Goal: Use online tool/utility: Utilize a website feature to perform a specific function

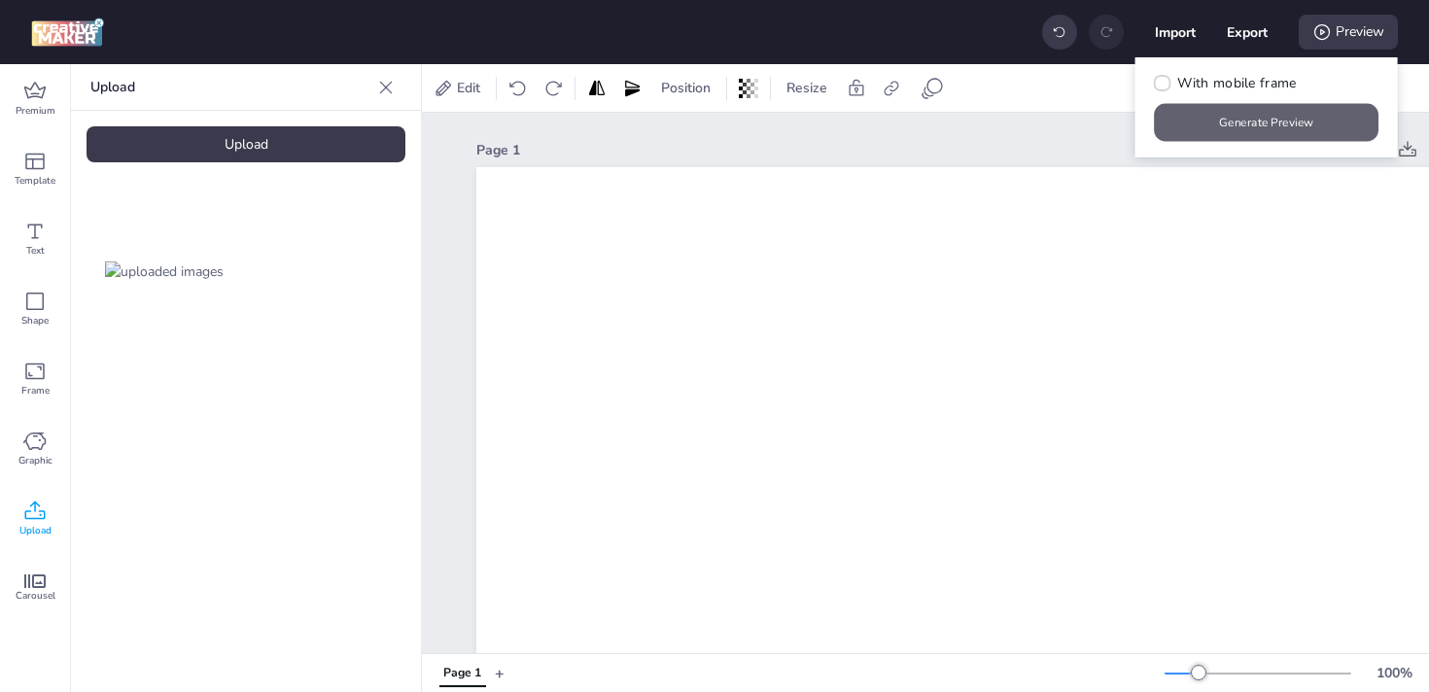
click at [1224, 125] on button "Generate Preview" at bounding box center [1267, 123] width 225 height 38
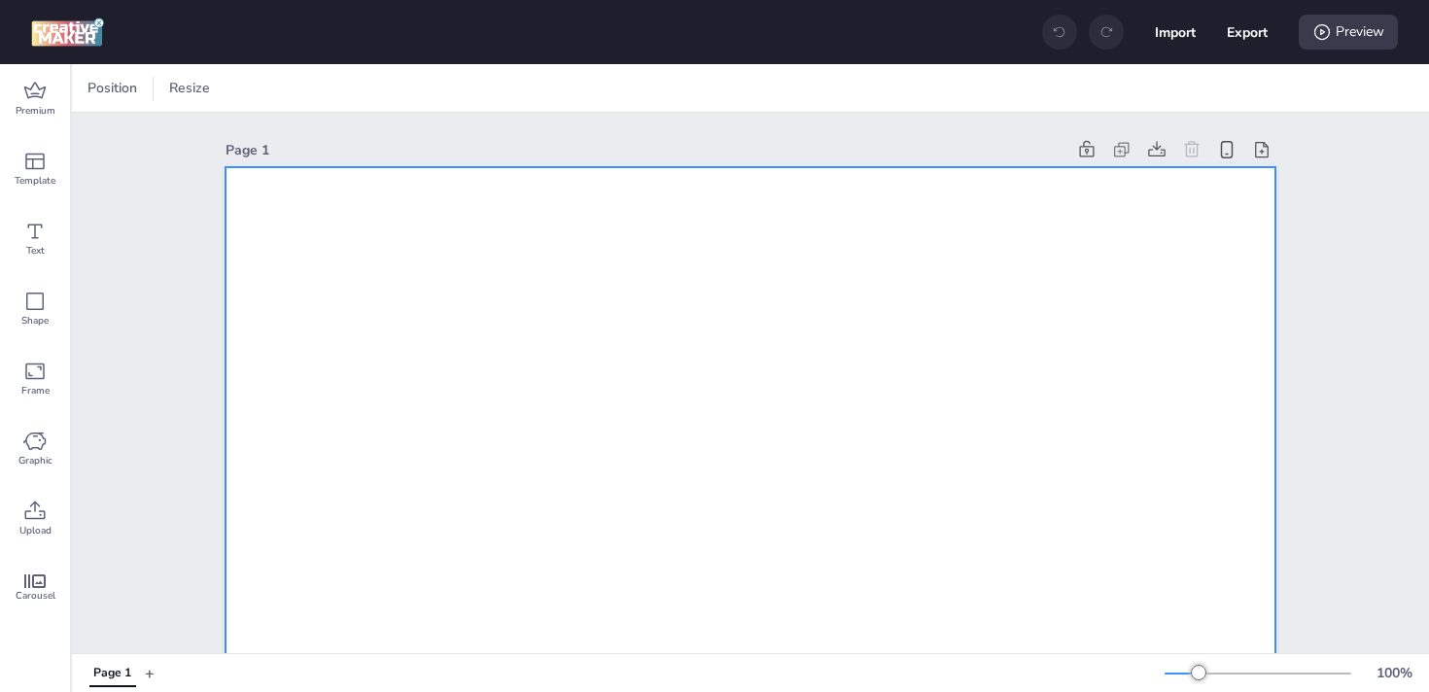
click at [32, 523] on span "Upload" at bounding box center [35, 531] width 32 height 16
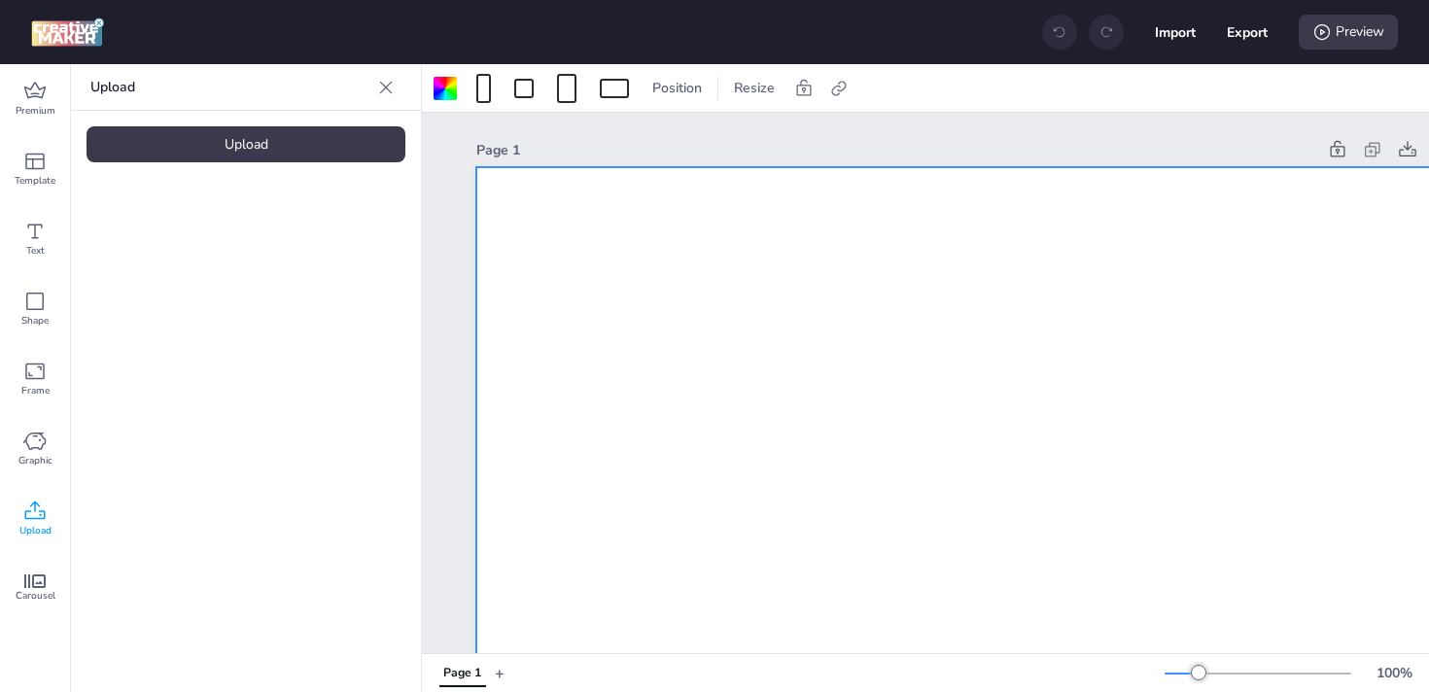
click at [203, 143] on div "Upload" at bounding box center [246, 144] width 319 height 36
click at [133, 273] on img at bounding box center [164, 272] width 119 height 20
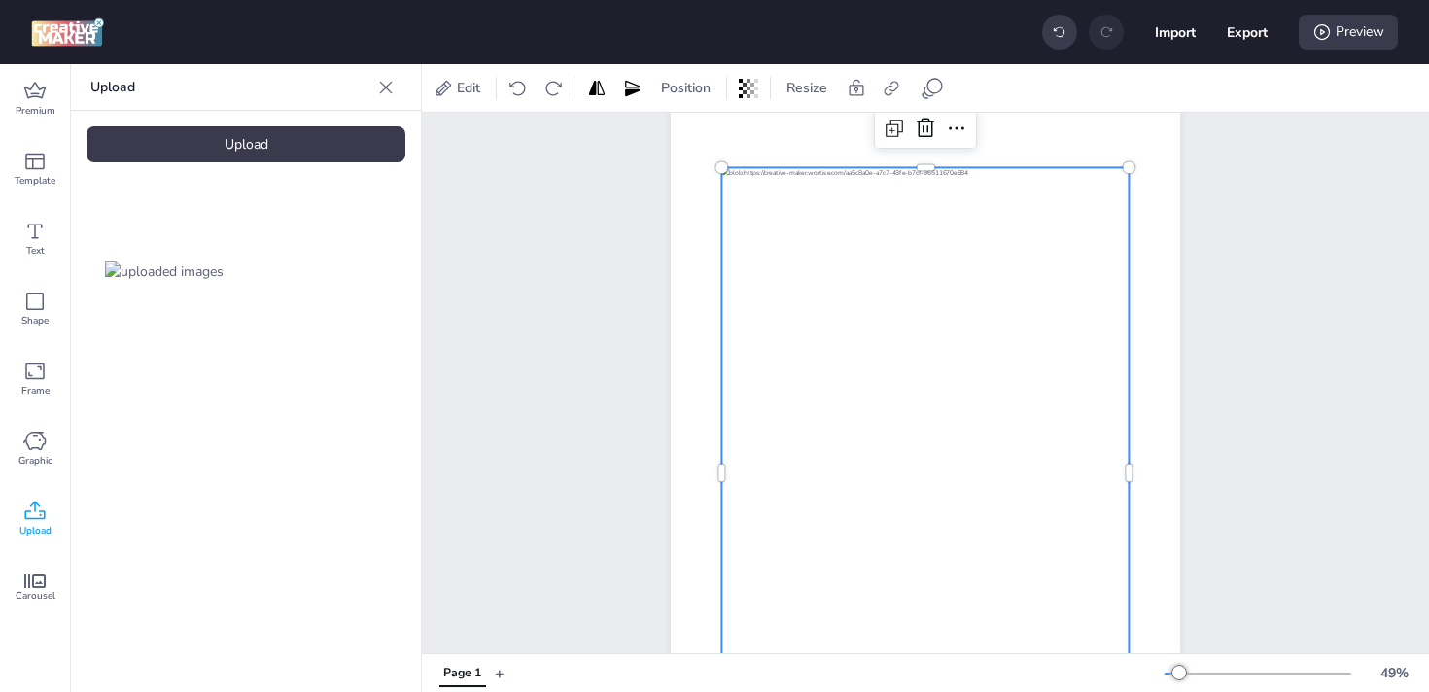
scroll to position [145, 0]
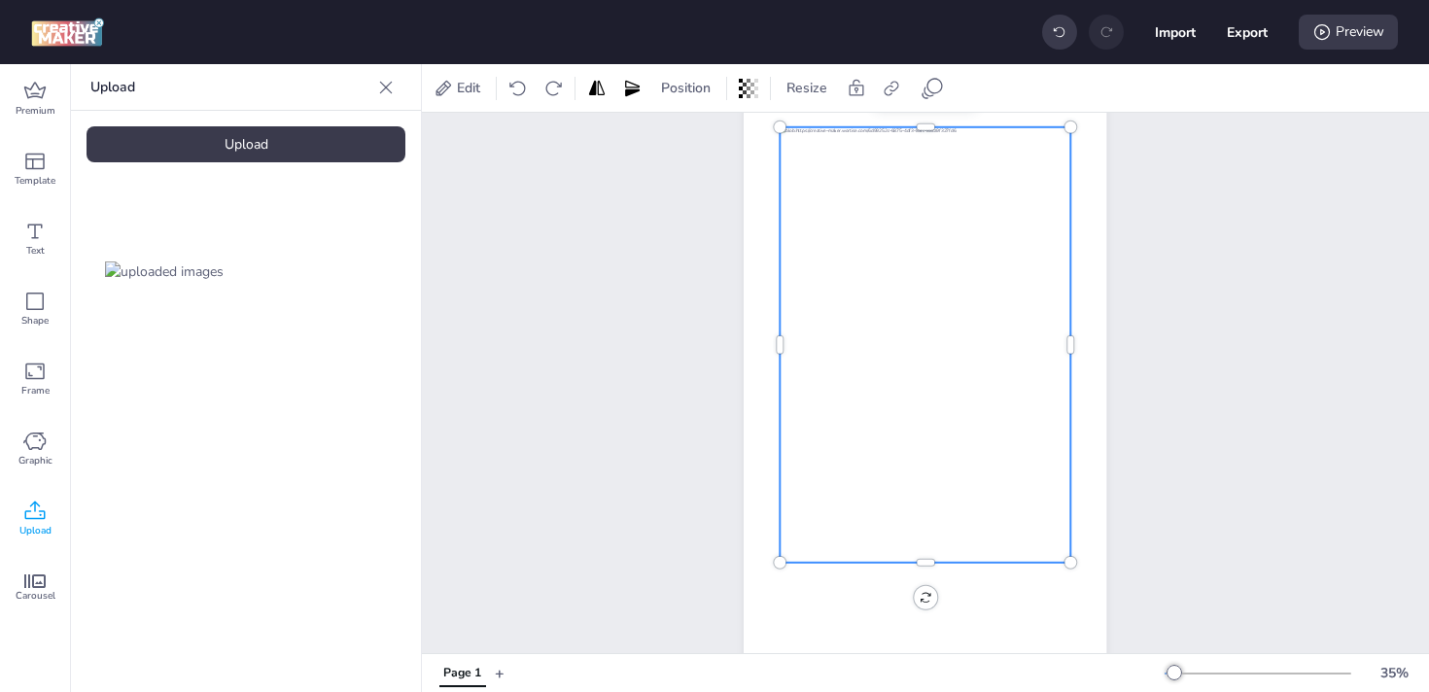
click at [1040, 335] on div at bounding box center [926, 345] width 290 height 436
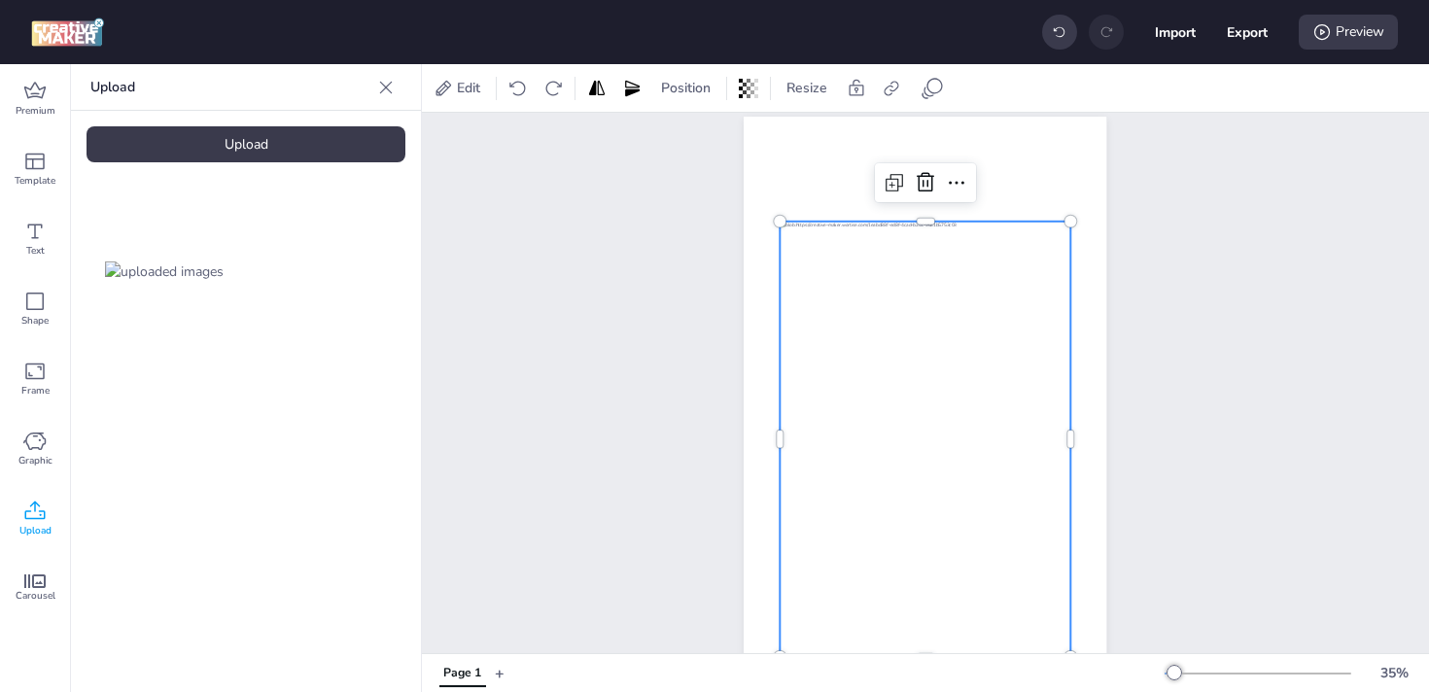
scroll to position [49, 0]
click at [956, 178] on icon at bounding box center [956, 184] width 23 height 23
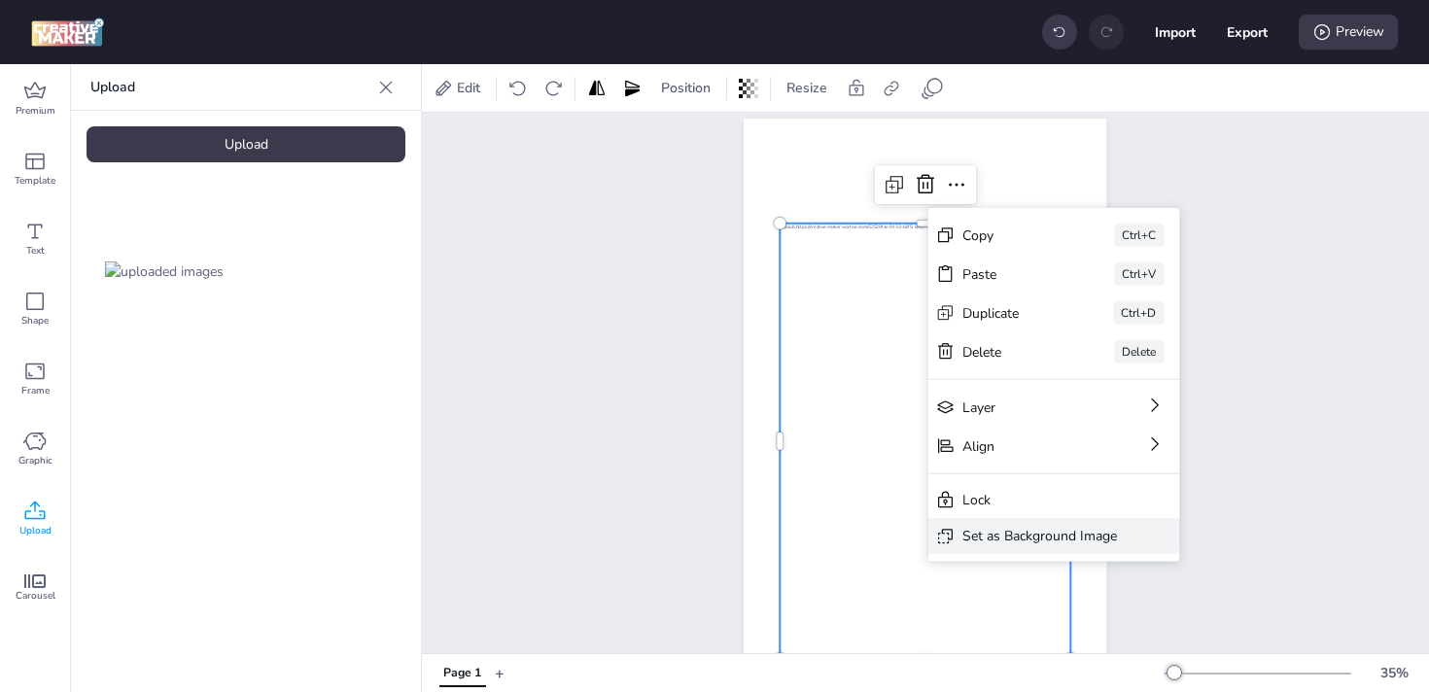
click at [1024, 548] on div "Set as Background Image" at bounding box center [1054, 536] width 252 height 36
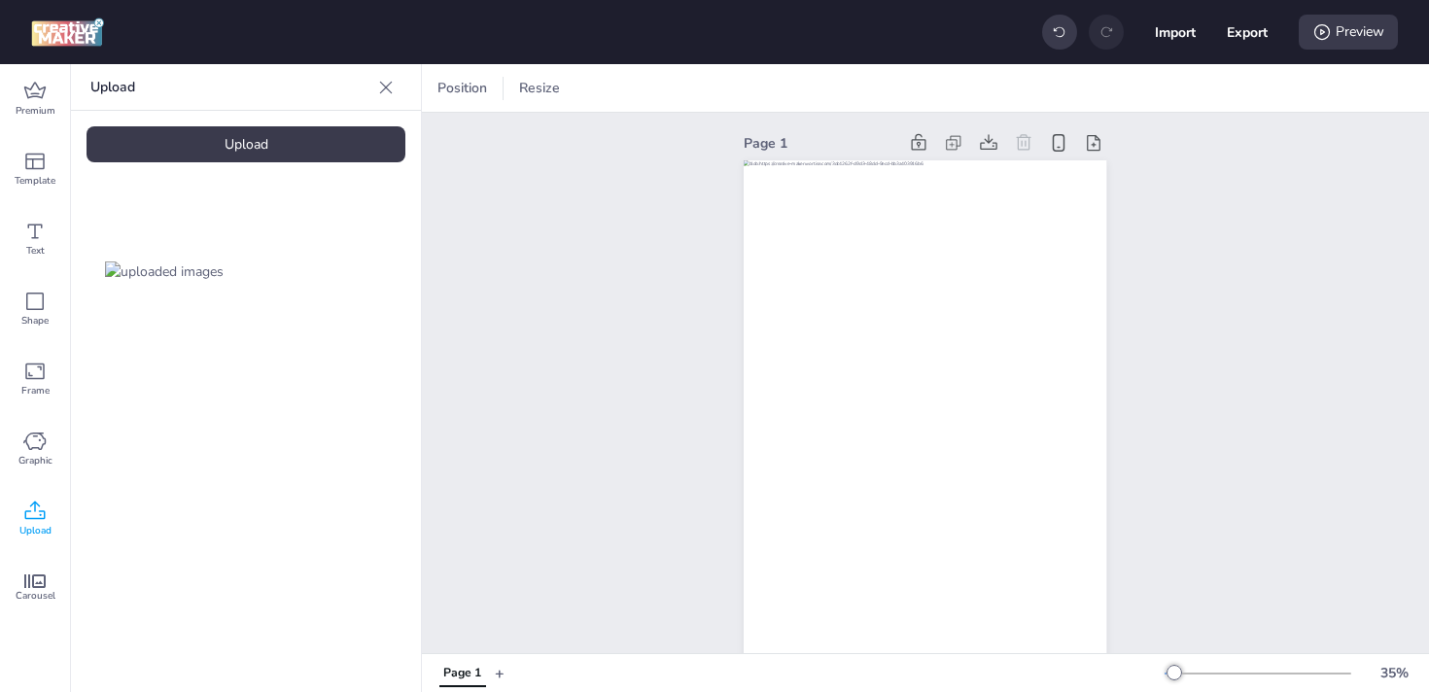
scroll to position [0, 0]
click at [1349, 24] on div "Preview" at bounding box center [1348, 32] width 99 height 35
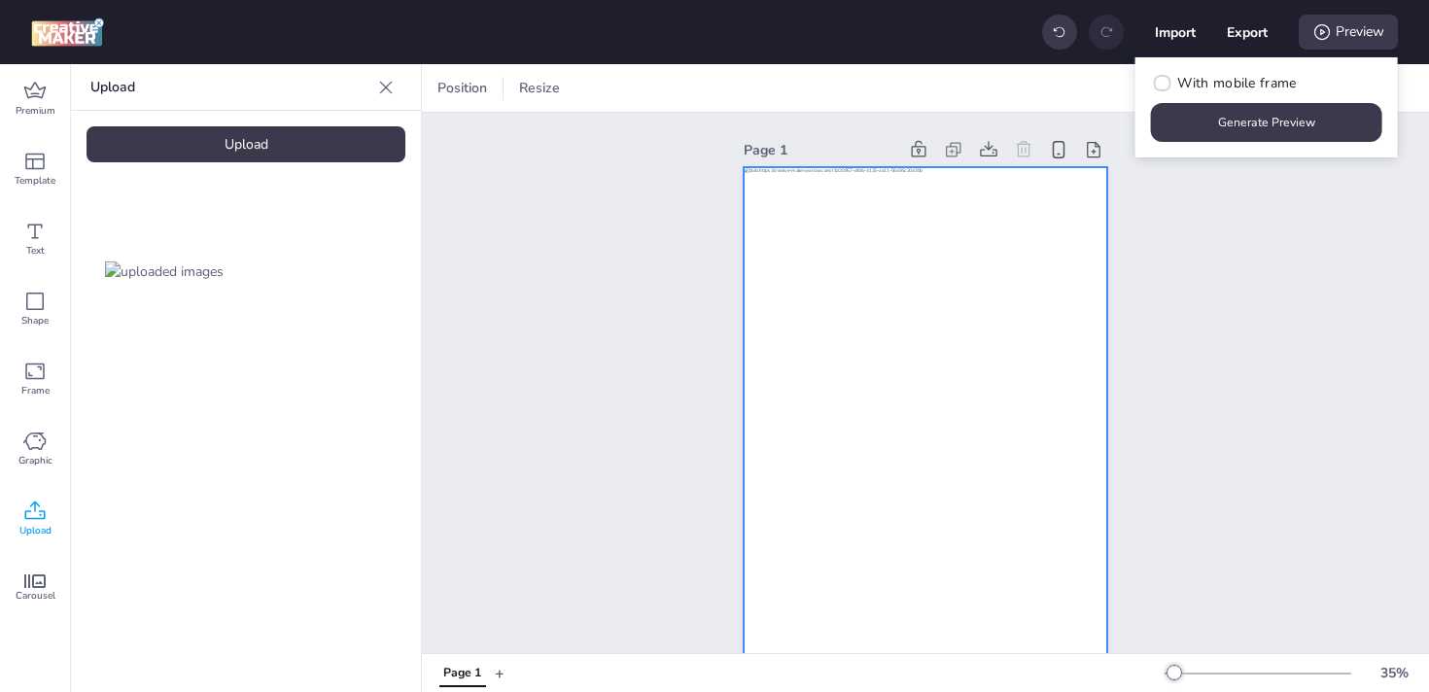
click at [1039, 295] on div at bounding box center [925, 489] width 363 height 645
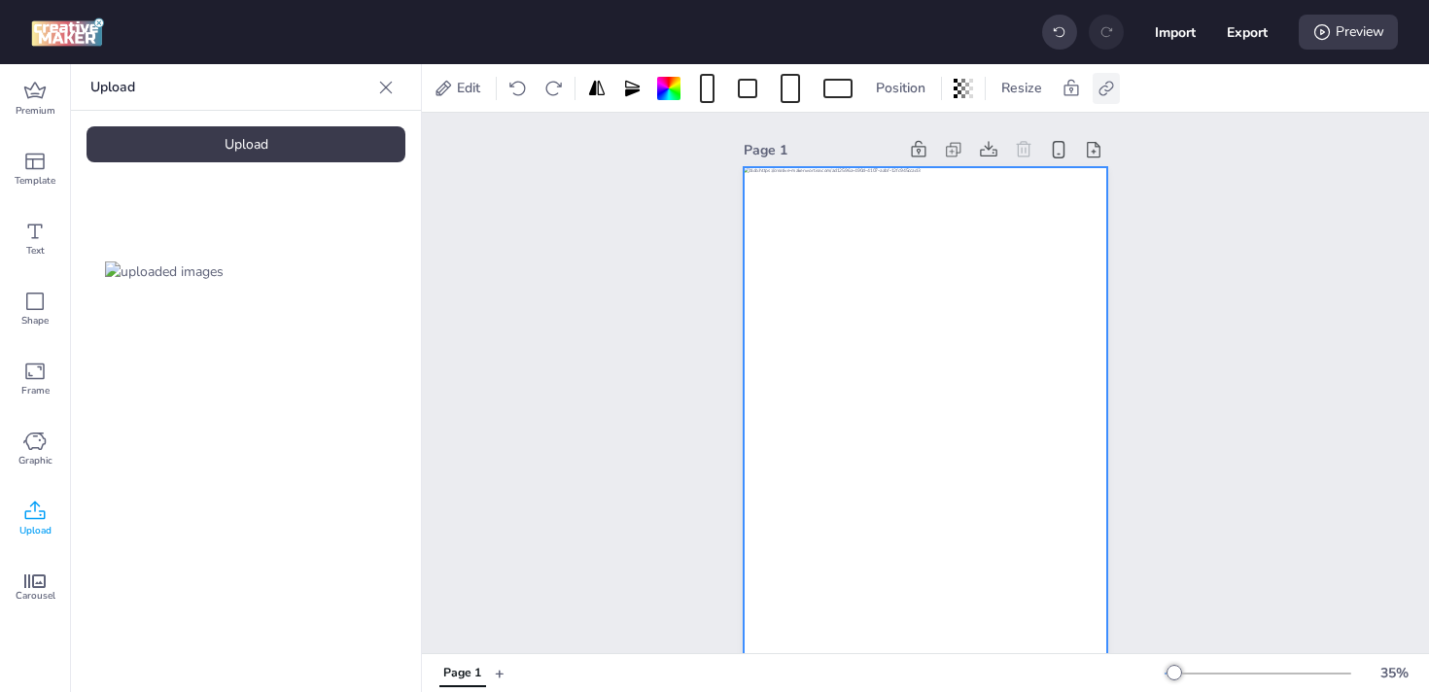
click at [1107, 88] on icon at bounding box center [1106, 88] width 19 height 19
click at [968, 122] on label "Activate hyperlink" at bounding box center [969, 138] width 146 height 34
click at [914, 139] on input "Activate hyperlink" at bounding box center [907, 145] width 13 height 13
checkbox input "true"
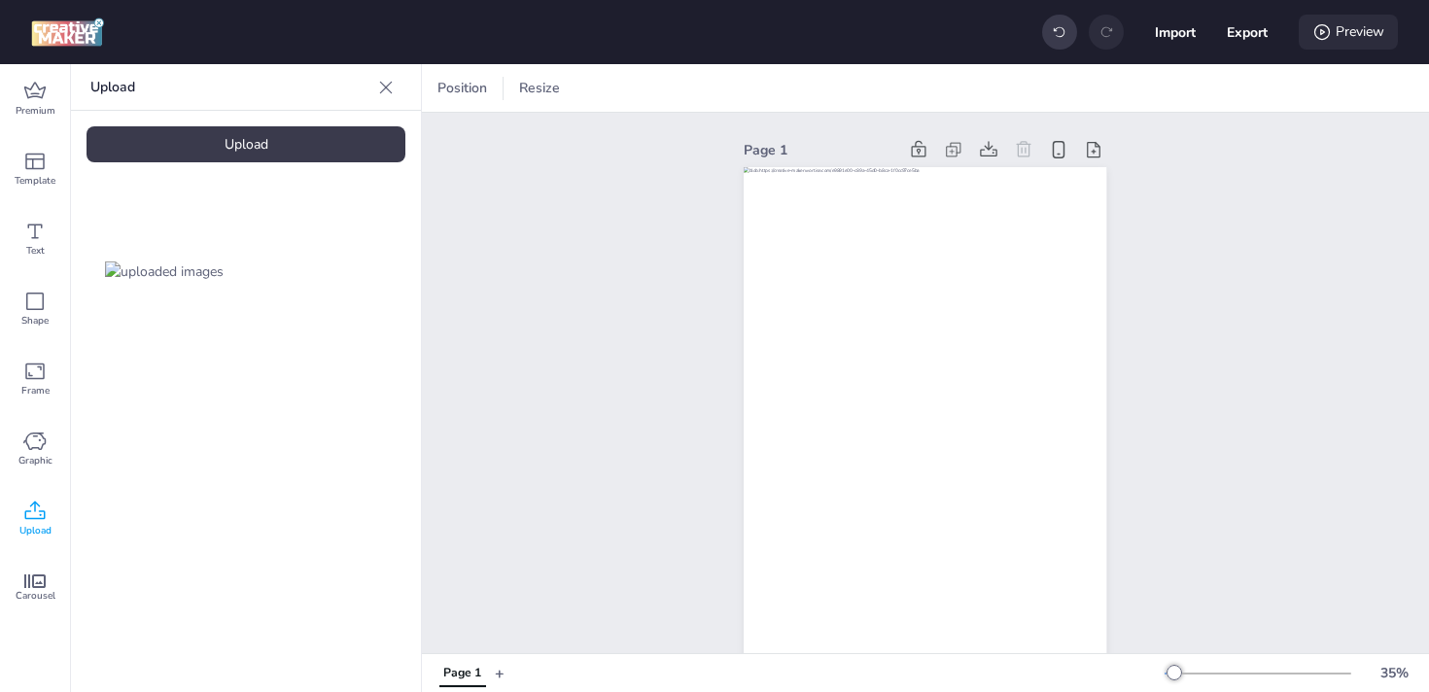
click at [1333, 16] on div "Preview" at bounding box center [1348, 32] width 99 height 35
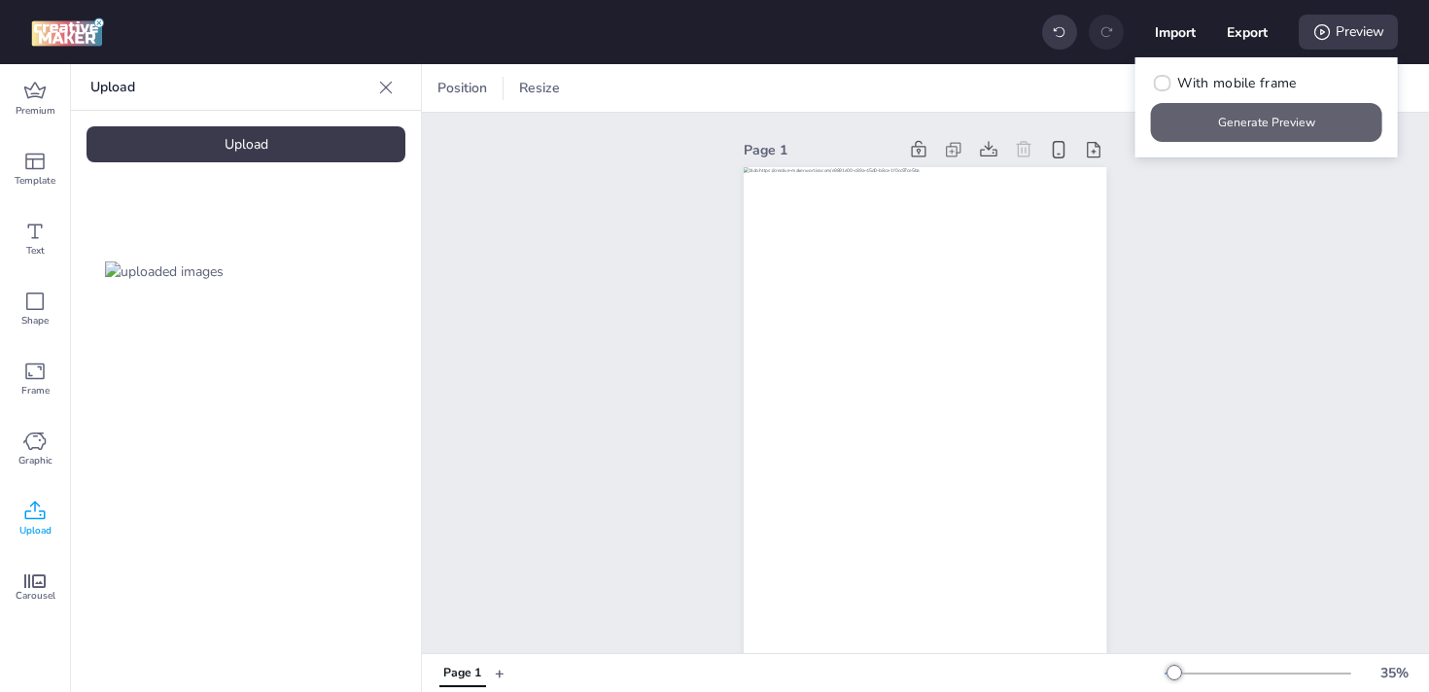
click at [1250, 119] on button "Generate Preview" at bounding box center [1266, 122] width 231 height 39
